Goal: Find specific page/section: Find specific page/section

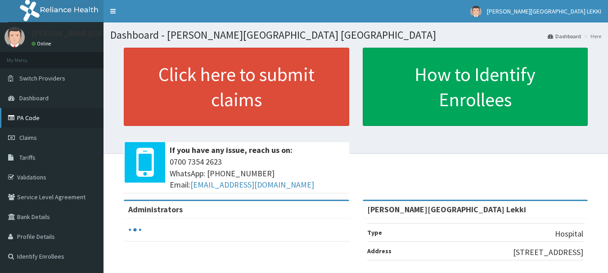
click at [49, 111] on link "PA Code" at bounding box center [52, 118] width 104 height 20
click at [48, 114] on link "PA Code" at bounding box center [52, 118] width 104 height 20
